Goal: Task Accomplishment & Management: Manage account settings

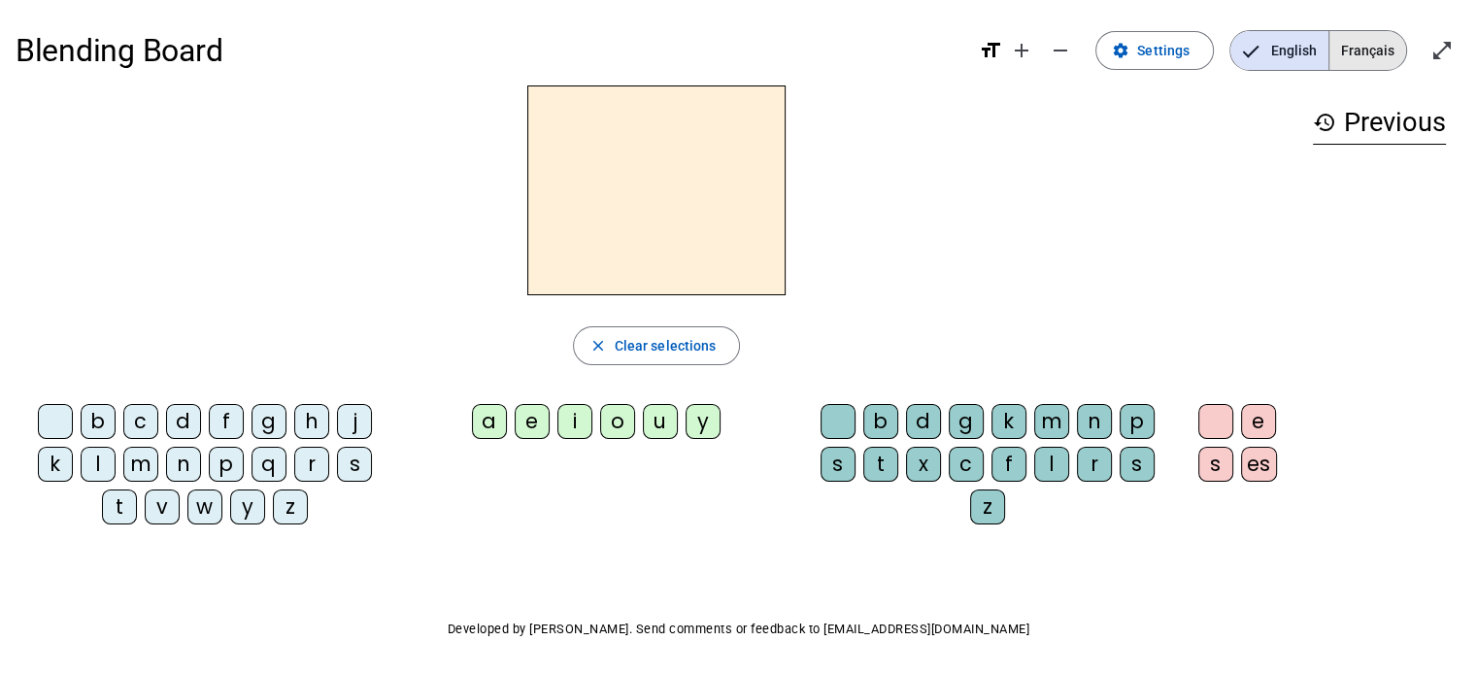
click at [1388, 57] on span "Français" at bounding box center [1367, 50] width 77 height 39
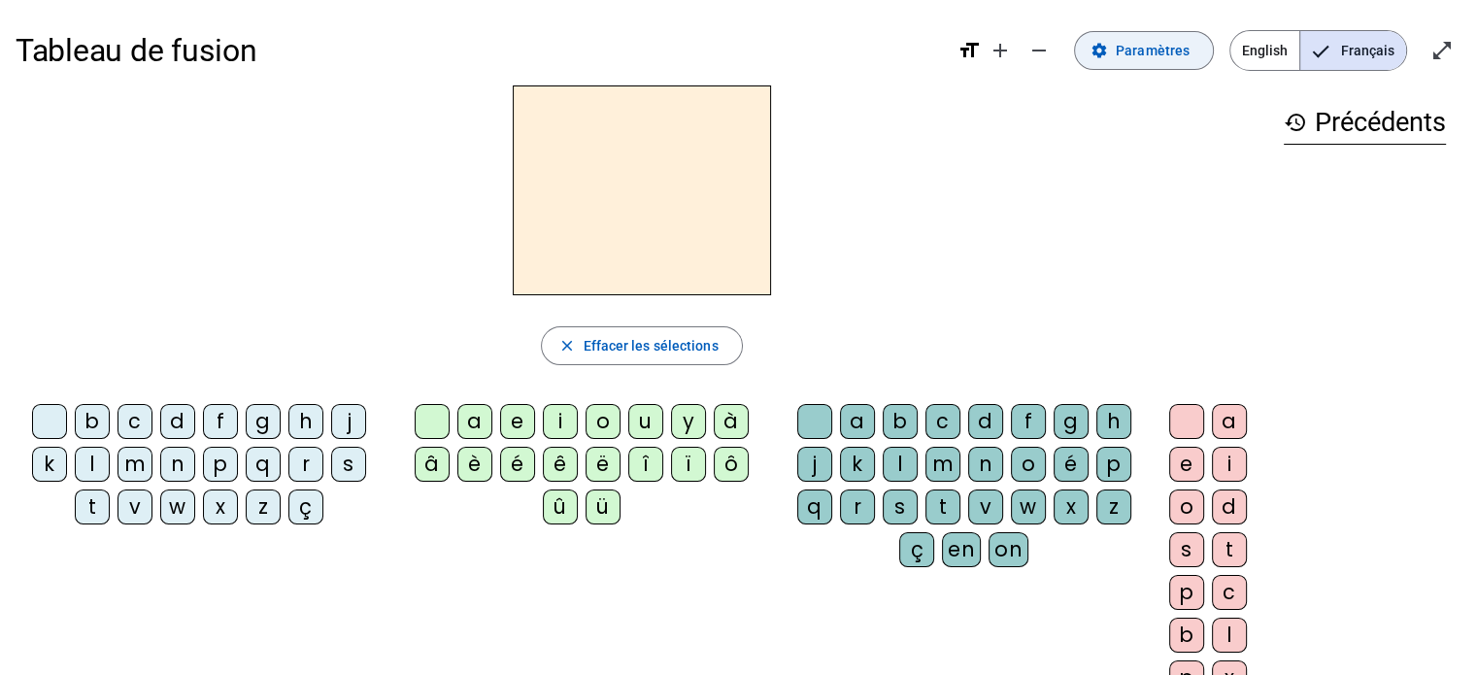
click at [1136, 53] on span "Paramètres" at bounding box center [1153, 50] width 74 height 23
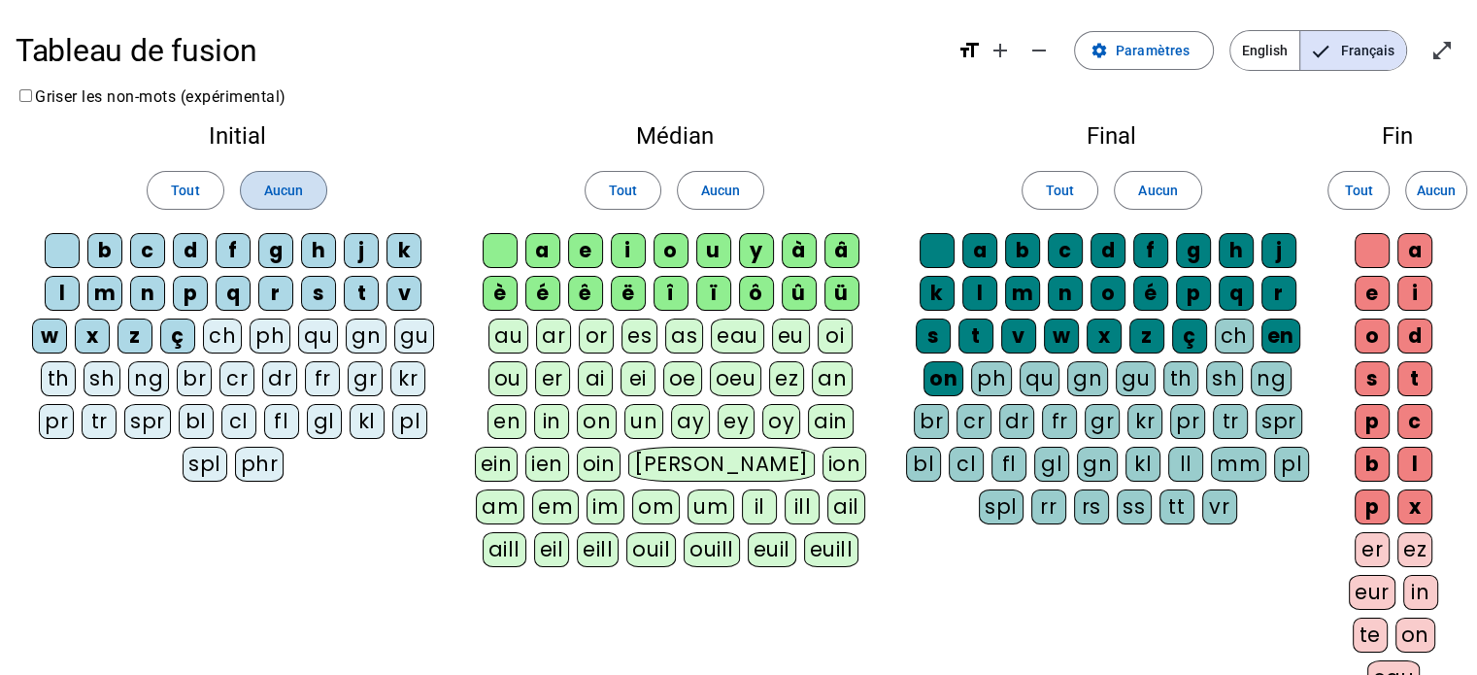
click at [284, 185] on span "Aucun" at bounding box center [283, 190] width 39 height 23
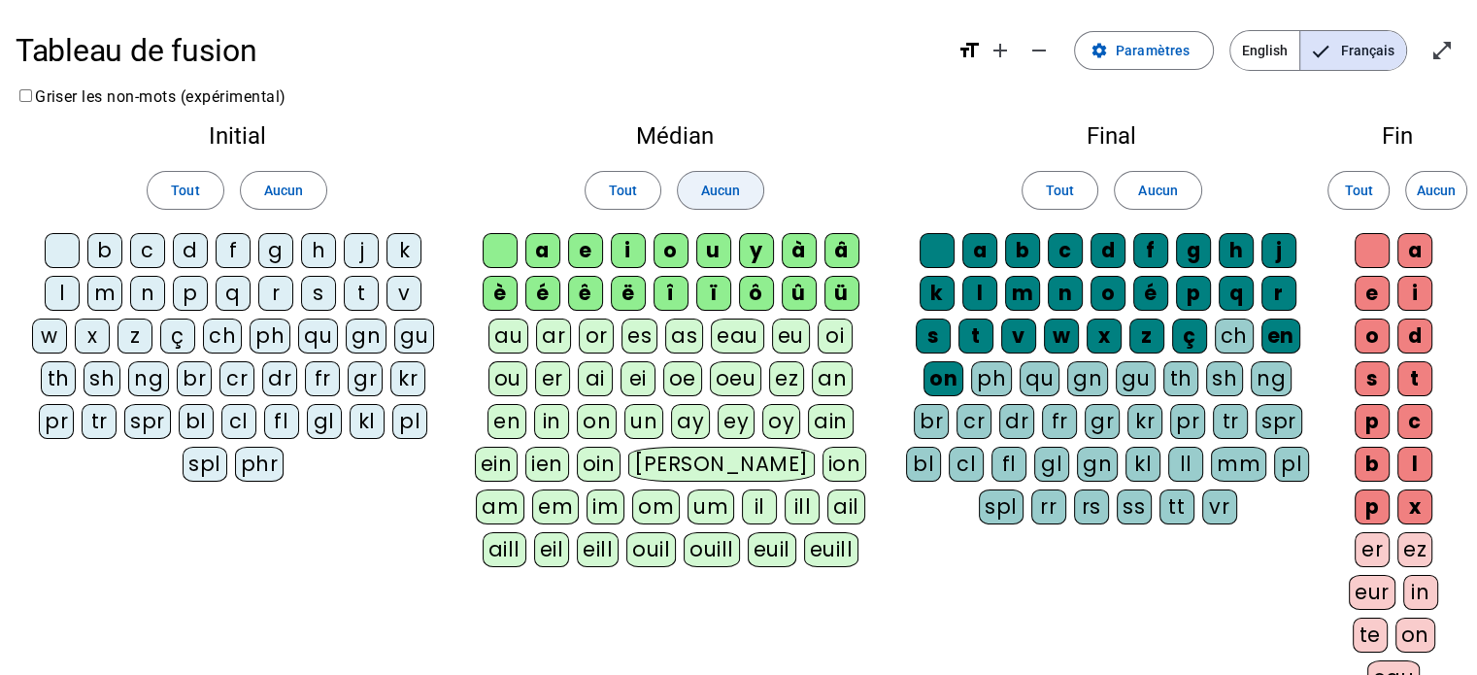
click at [719, 189] on span "Aucun" at bounding box center [720, 190] width 39 height 23
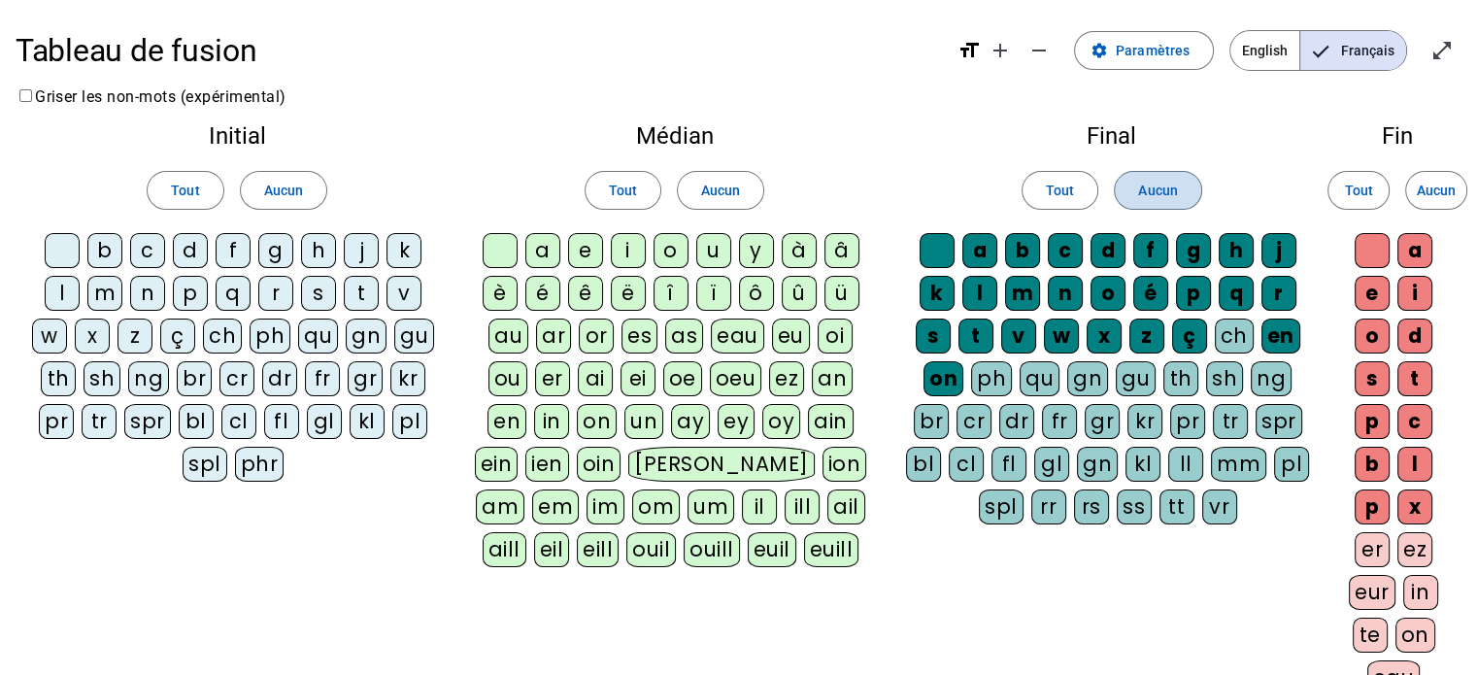
click at [1177, 184] on span at bounding box center [1157, 190] width 85 height 47
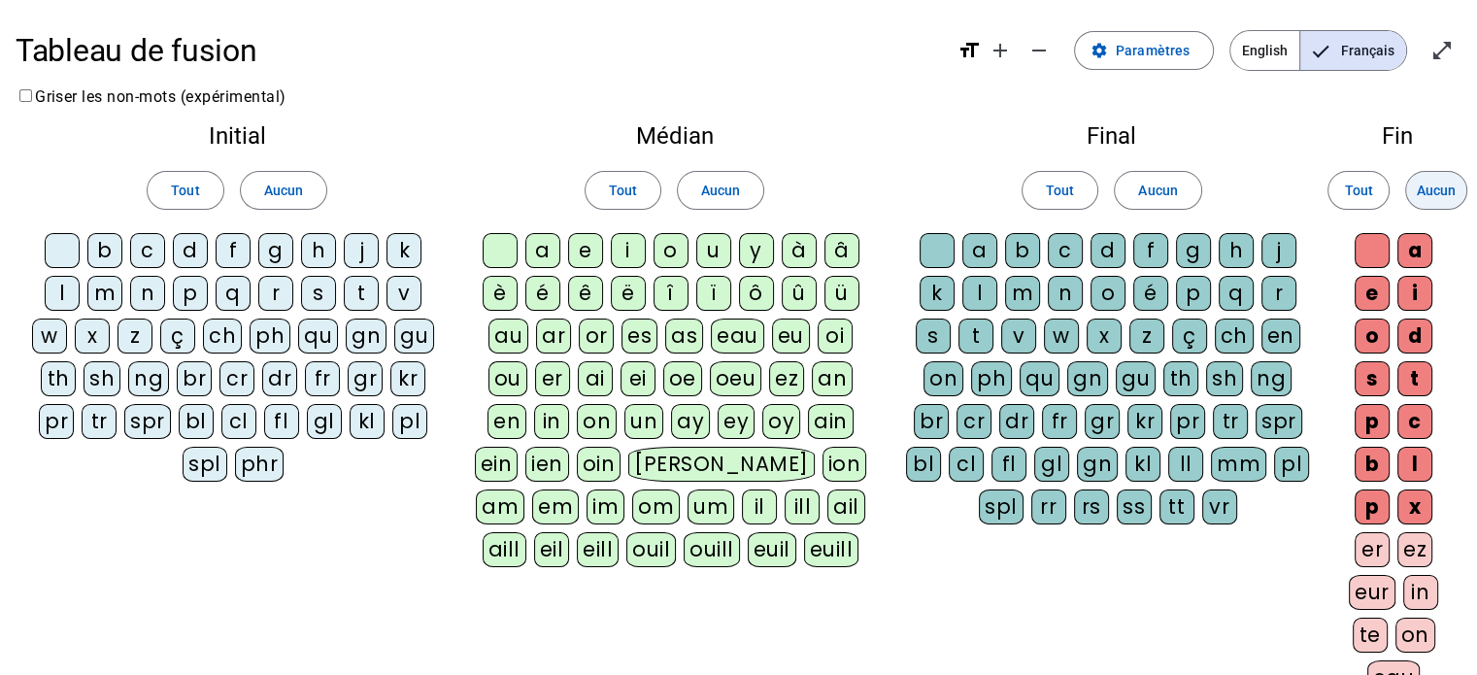
click at [1429, 189] on span "Aucun" at bounding box center [1436, 190] width 39 height 23
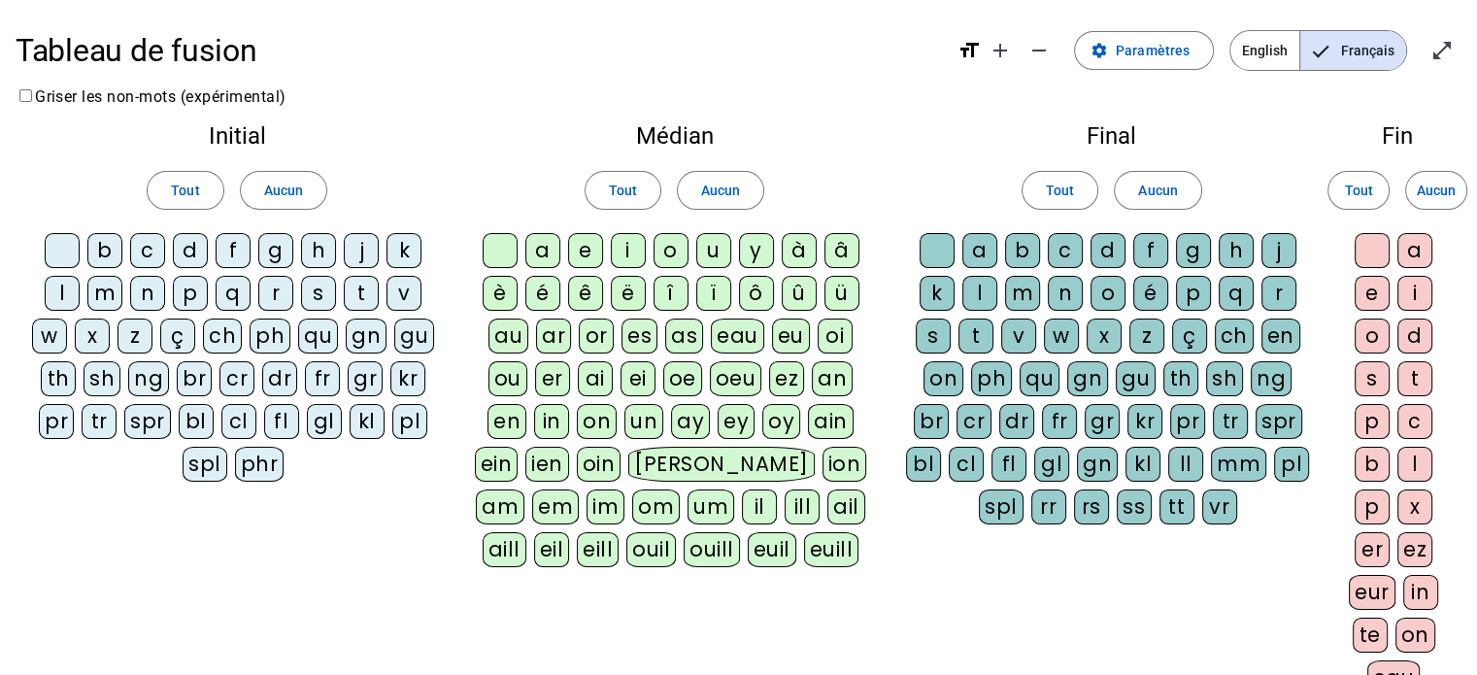
click at [354, 297] on div "t" at bounding box center [361, 293] width 35 height 35
click at [111, 292] on div "m" at bounding box center [104, 293] width 35 height 35
click at [67, 289] on div "l" at bounding box center [62, 293] width 35 height 35
click at [533, 248] on div "a" at bounding box center [542, 250] width 35 height 35
click at [322, 290] on div "s" at bounding box center [318, 293] width 35 height 35
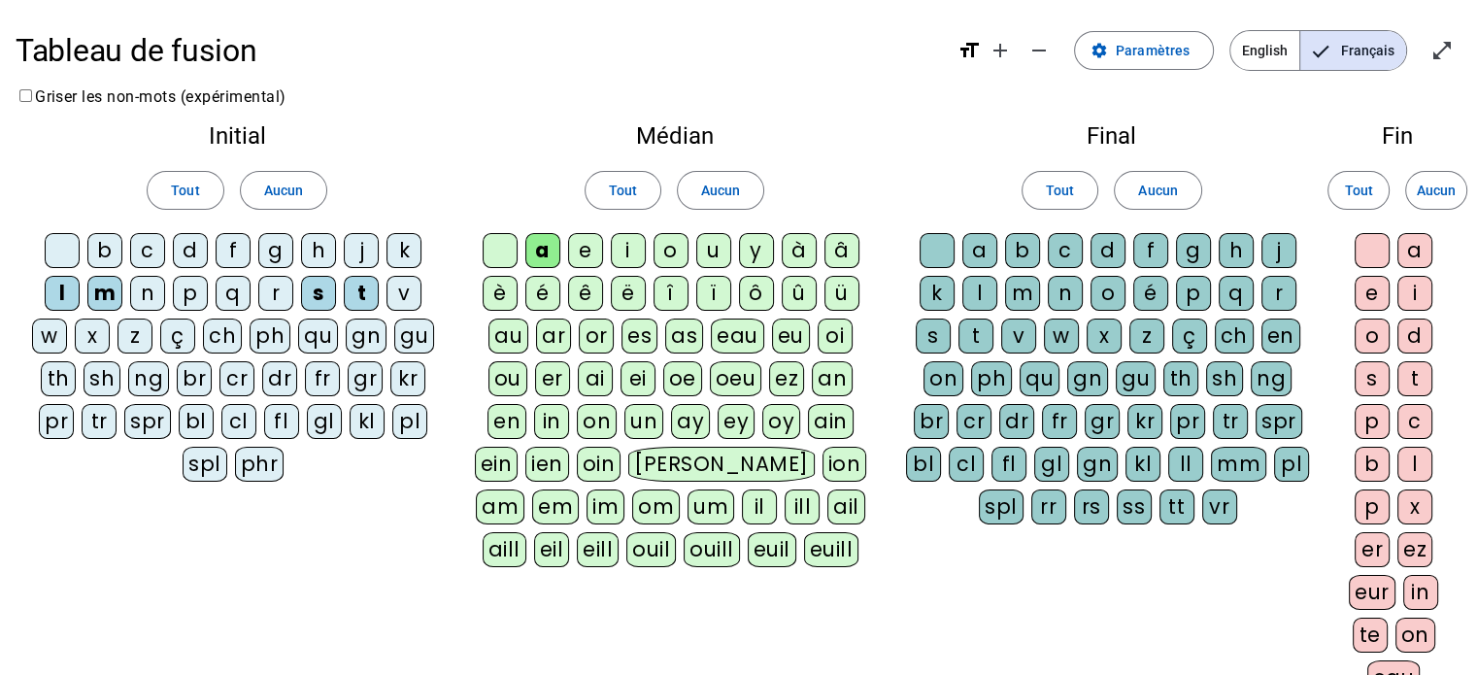
click at [975, 286] on div "l" at bounding box center [979, 293] width 35 height 35
click at [108, 244] on div "b" at bounding box center [104, 250] width 35 height 35
click at [631, 241] on div "i" at bounding box center [628, 250] width 35 height 35
click at [589, 249] on div "e" at bounding box center [585, 250] width 35 height 35
click at [708, 252] on div "u" at bounding box center [713, 250] width 35 height 35
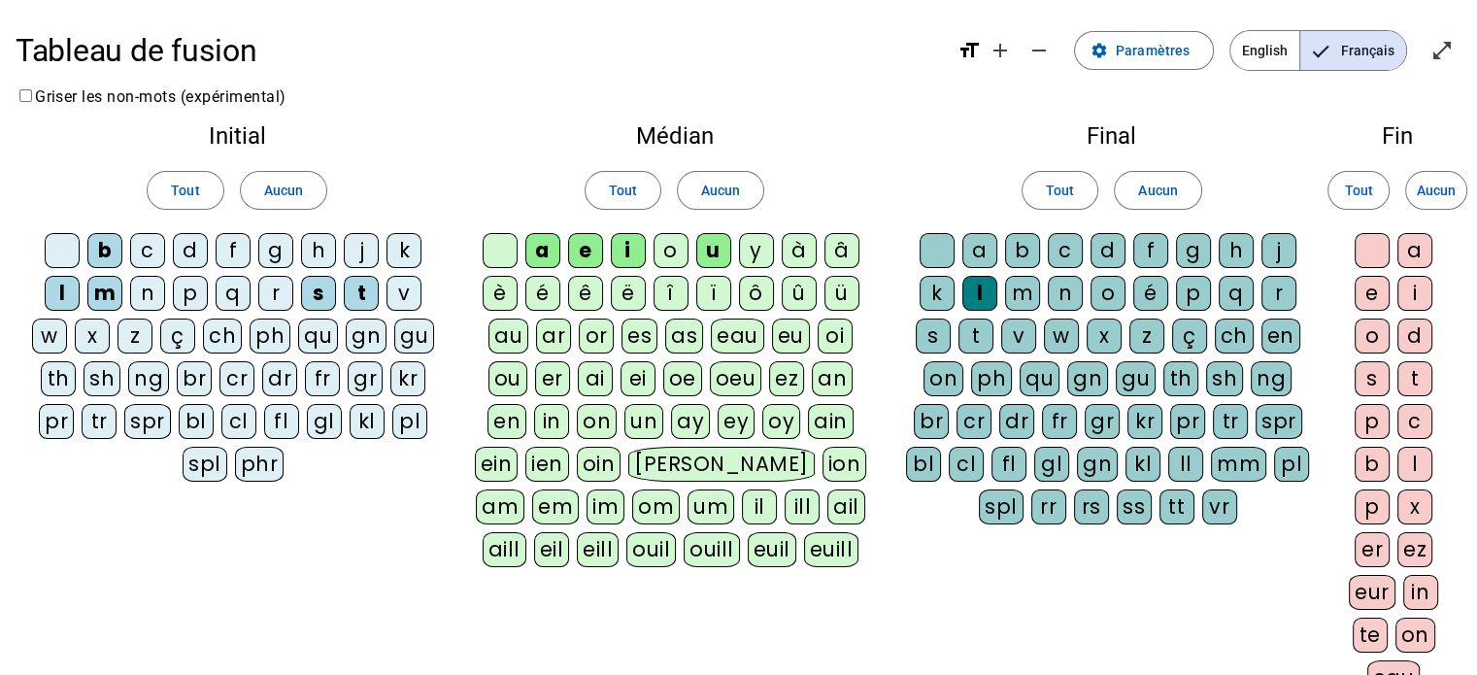
click at [1276, 295] on div "r" at bounding box center [1279, 293] width 35 height 35
click at [190, 254] on div "d" at bounding box center [190, 250] width 35 height 35
click at [396, 293] on div "v" at bounding box center [404, 293] width 35 height 35
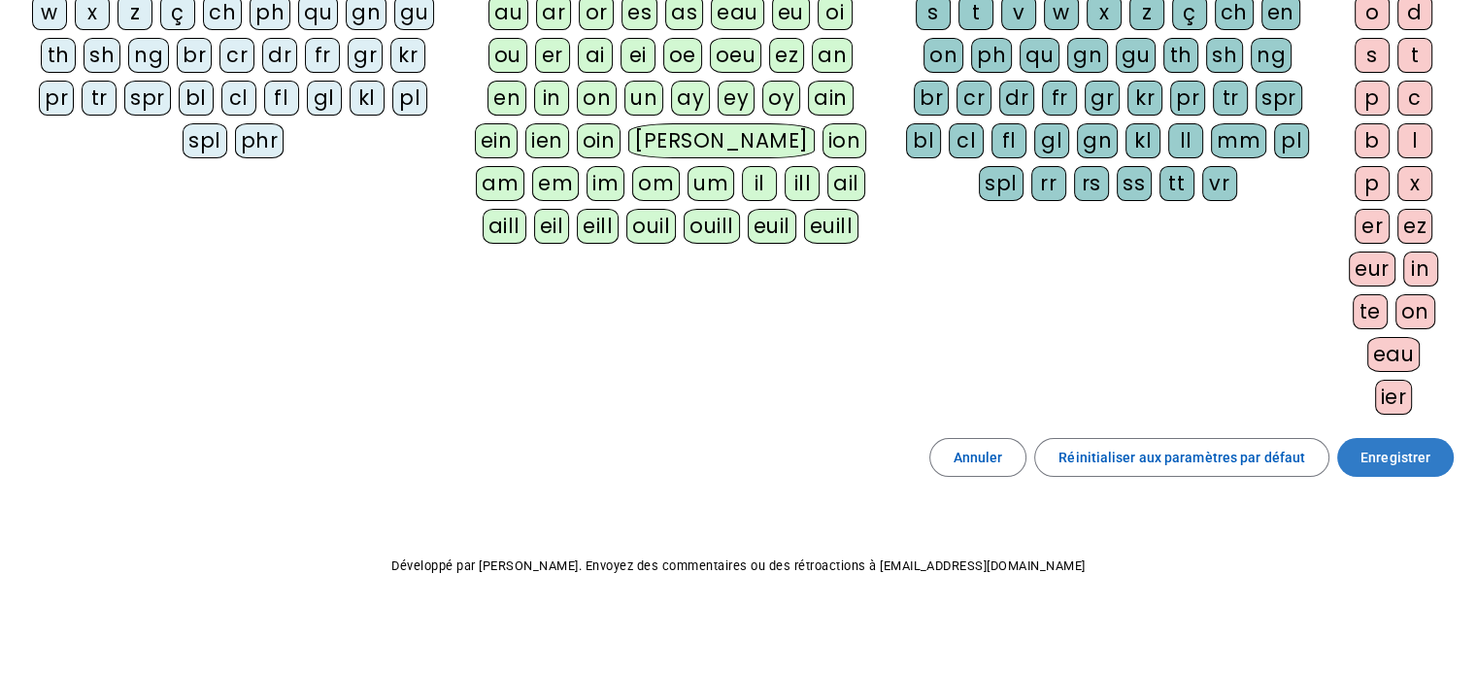
click at [1389, 446] on span "Enregistrer" at bounding box center [1396, 457] width 70 height 23
